Goal: Entertainment & Leisure: Consume media (video, audio)

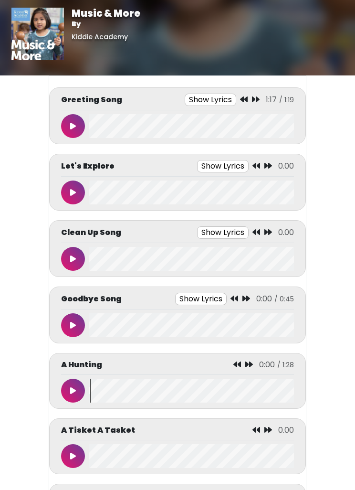
click at [76, 125] on button at bounding box center [73, 126] width 24 height 24
click at [70, 126] on button at bounding box center [73, 126] width 24 height 24
click at [70, 124] on icon at bounding box center [73, 126] width 6 height 8
click at [77, 125] on button at bounding box center [73, 126] width 24 height 24
click at [66, 129] on button at bounding box center [73, 126] width 24 height 24
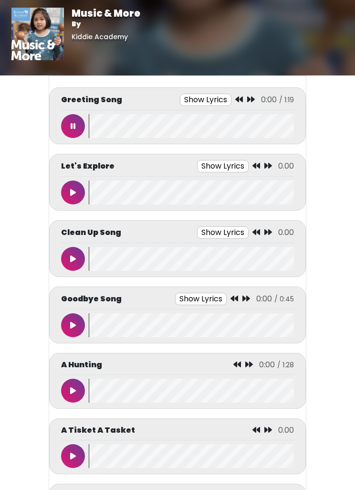
click at [75, 126] on button at bounding box center [73, 126] width 24 height 24
click at [77, 191] on button at bounding box center [73, 192] width 24 height 24
click at [72, 190] on icon at bounding box center [73, 193] width 5 height 8
click at [70, 124] on icon at bounding box center [73, 126] width 6 height 8
click at [79, 129] on button at bounding box center [73, 126] width 24 height 24
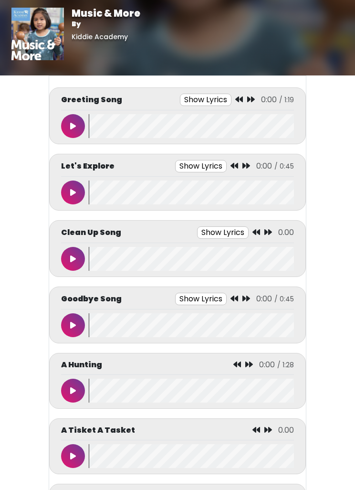
click at [75, 118] on button at bounding box center [73, 126] width 24 height 24
click at [73, 127] on icon at bounding box center [73, 126] width 5 height 8
click at [83, 124] on button at bounding box center [73, 126] width 24 height 24
click at [74, 126] on icon at bounding box center [73, 126] width 6 height 8
click at [79, 124] on button at bounding box center [73, 126] width 24 height 24
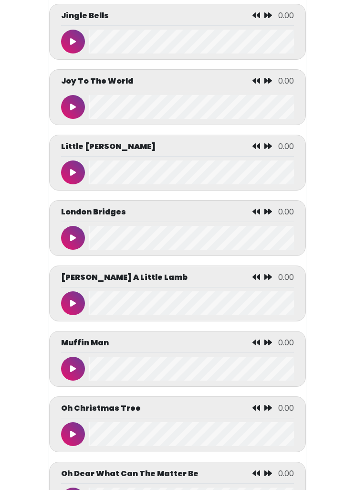
scroll to position [2858, 0]
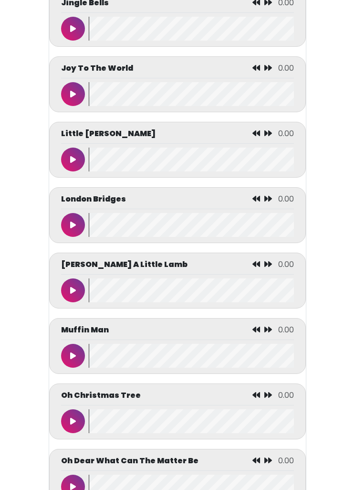
click at [73, 295] on icon at bounding box center [73, 291] width 6 height 8
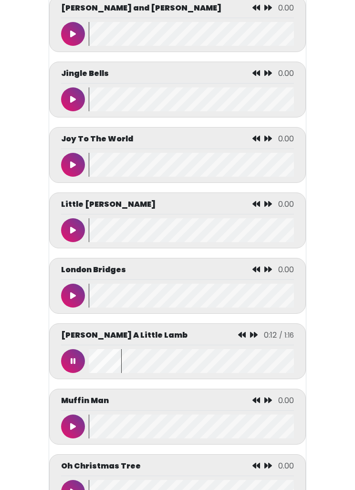
scroll to position [2808, 0]
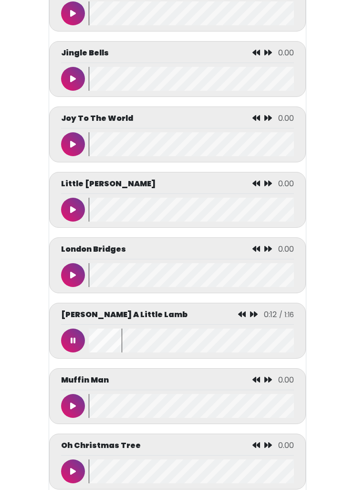
click at [68, 352] on button at bounding box center [73, 340] width 24 height 24
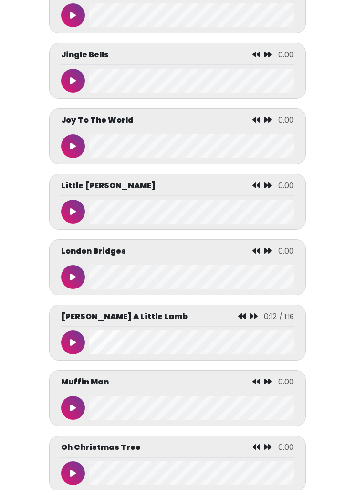
scroll to position [2806, 0]
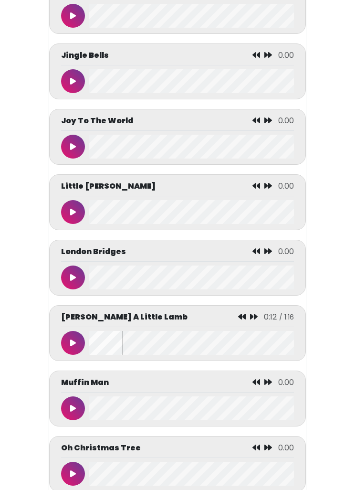
click at [102, 346] on wave at bounding box center [191, 343] width 205 height 24
click at [102, 345] on wave at bounding box center [191, 343] width 205 height 24
click at [59, 357] on div "[PERSON_NAME] A Little Lamb 0:12 / 1:16" at bounding box center [177, 333] width 257 height 56
click at [74, 355] on button at bounding box center [73, 343] width 24 height 24
click at [71, 347] on icon at bounding box center [73, 343] width 5 height 8
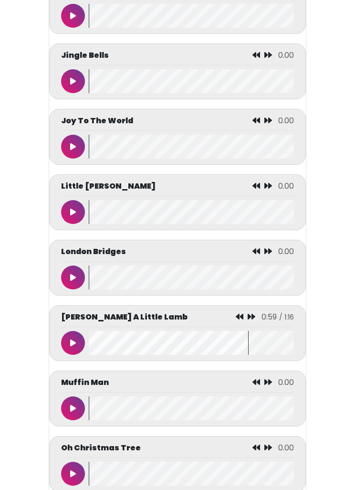
click at [104, 350] on wave at bounding box center [191, 343] width 205 height 24
click at [106, 348] on wave at bounding box center [191, 343] width 205 height 24
click at [75, 347] on icon at bounding box center [73, 343] width 6 height 8
click at [74, 347] on icon at bounding box center [73, 343] width 5 height 8
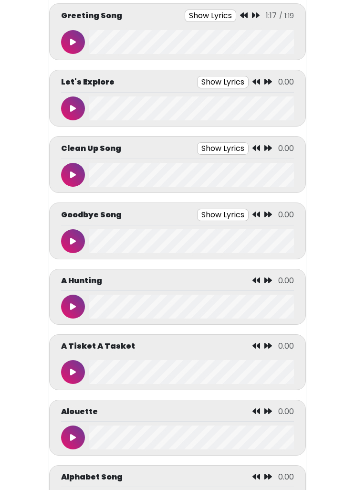
scroll to position [66, 0]
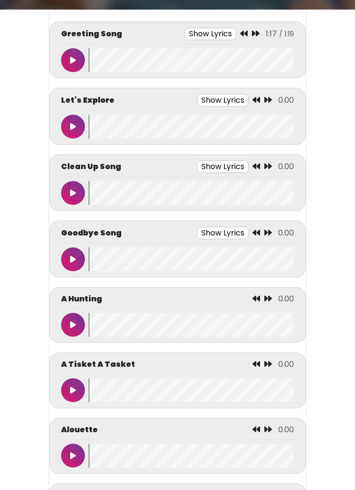
click at [75, 253] on button at bounding box center [73, 259] width 24 height 24
click at [70, 262] on button at bounding box center [73, 259] width 24 height 24
click at [67, 253] on button at bounding box center [73, 259] width 24 height 24
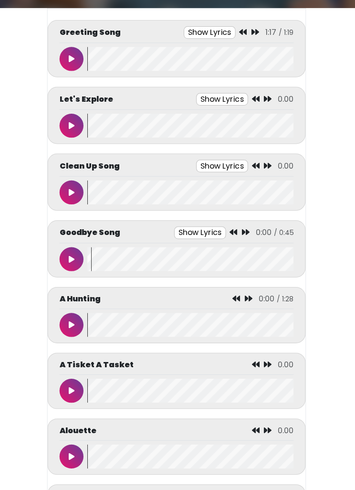
click at [70, 60] on icon at bounding box center [73, 60] width 6 height 8
click at [71, 56] on icon at bounding box center [73, 60] width 5 height 8
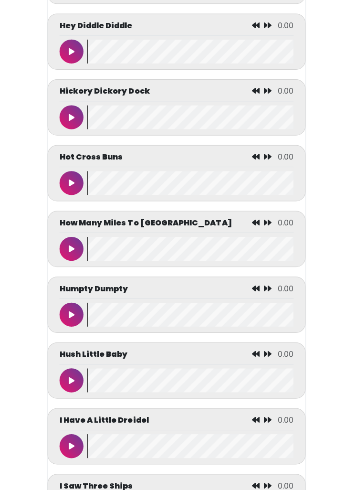
scroll to position [2051, 0]
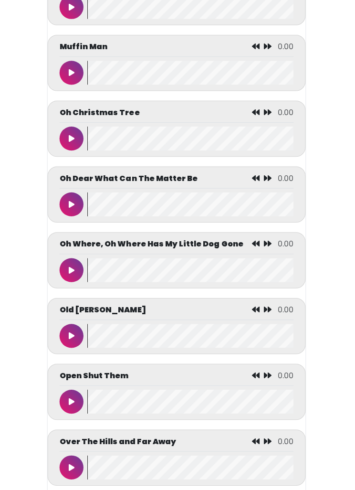
click at [71, 338] on icon at bounding box center [73, 334] width 6 height 8
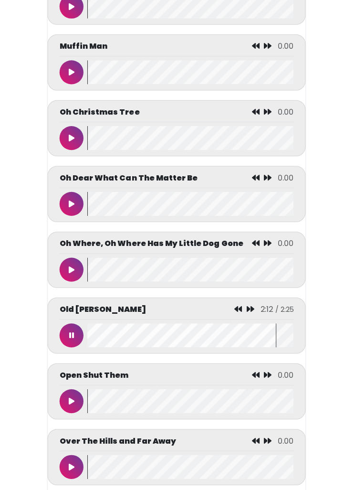
click at [217, 346] on wave at bounding box center [191, 334] width 205 height 24
click at [205, 346] on wave at bounding box center [191, 334] width 205 height 24
click at [222, 346] on wave at bounding box center [191, 334] width 205 height 24
click at [77, 346] on button at bounding box center [73, 334] width 24 height 24
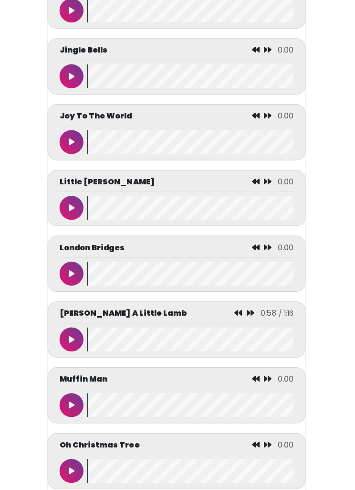
scroll to position [2790, 0]
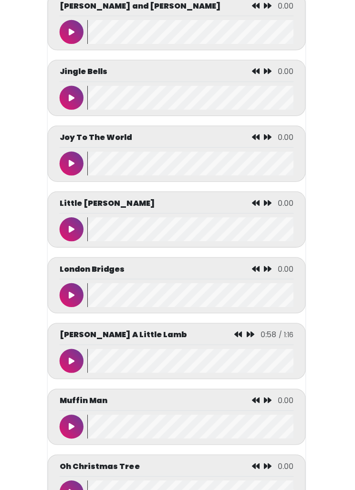
click at [72, 297] on icon at bounding box center [73, 294] width 6 height 8
click at [71, 297] on icon at bounding box center [73, 294] width 5 height 8
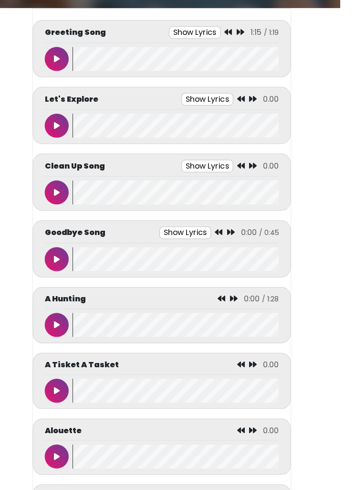
scroll to position [0, 0]
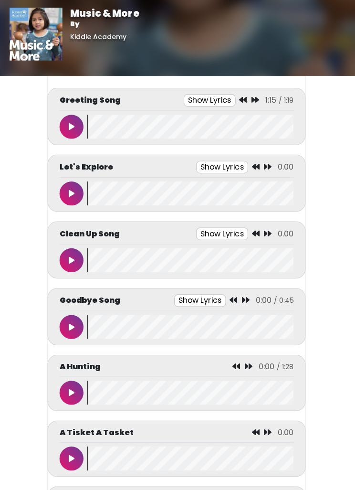
click at [77, 124] on button at bounding box center [73, 126] width 24 height 24
click at [93, 115] on wave at bounding box center [191, 126] width 205 height 24
click at [89, 124] on wave at bounding box center [191, 126] width 205 height 24
click at [75, 127] on button at bounding box center [73, 126] width 24 height 24
click at [67, 121] on button at bounding box center [73, 126] width 24 height 24
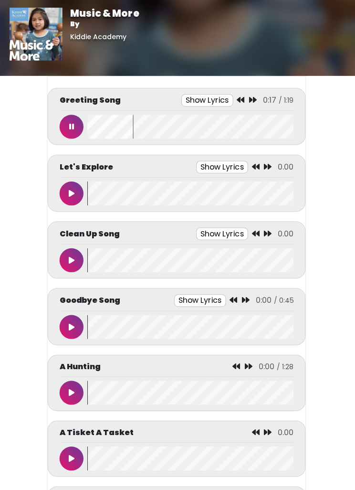
click at [92, 124] on wave at bounding box center [191, 126] width 205 height 24
click at [71, 124] on icon at bounding box center [73, 126] width 5 height 8
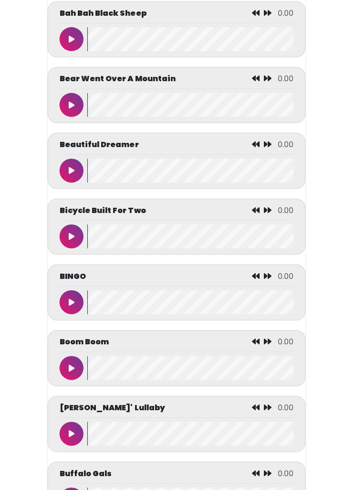
scroll to position [746, 0]
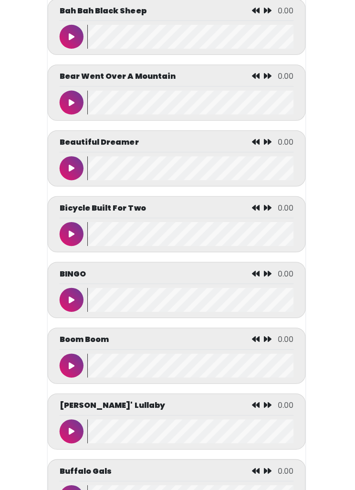
click at [75, 304] on button at bounding box center [73, 298] width 24 height 24
click at [71, 302] on icon at bounding box center [73, 298] width 5 height 8
click at [100, 306] on wave at bounding box center [191, 298] width 205 height 24
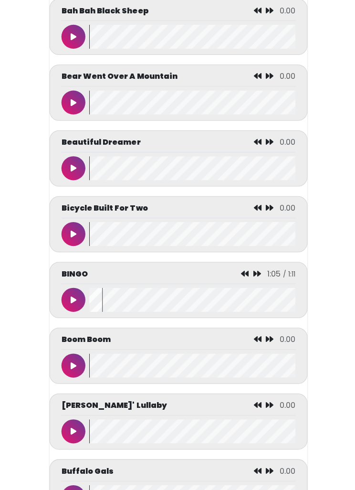
click at [68, 309] on button at bounding box center [73, 298] width 24 height 24
click at [80, 303] on button at bounding box center [73, 298] width 24 height 24
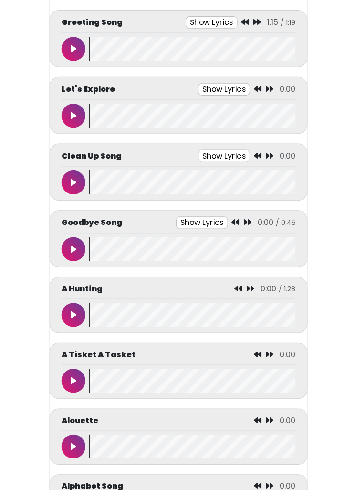
scroll to position [0, 0]
